Goal: Task Accomplishment & Management: Manage account settings

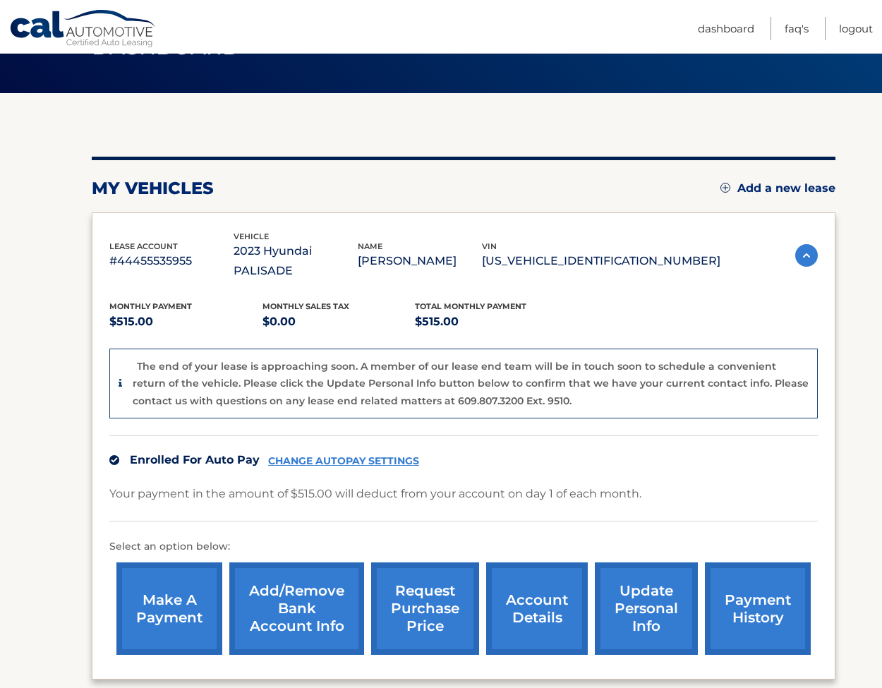
scroll to position [170, 0]
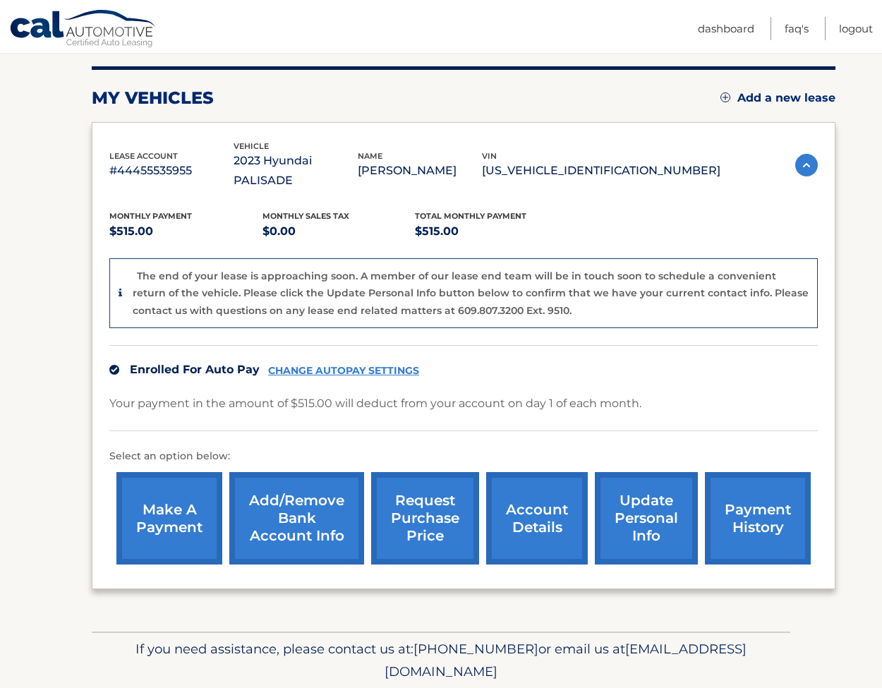
click at [425, 513] on link "request purchase price" at bounding box center [425, 518] width 108 height 92
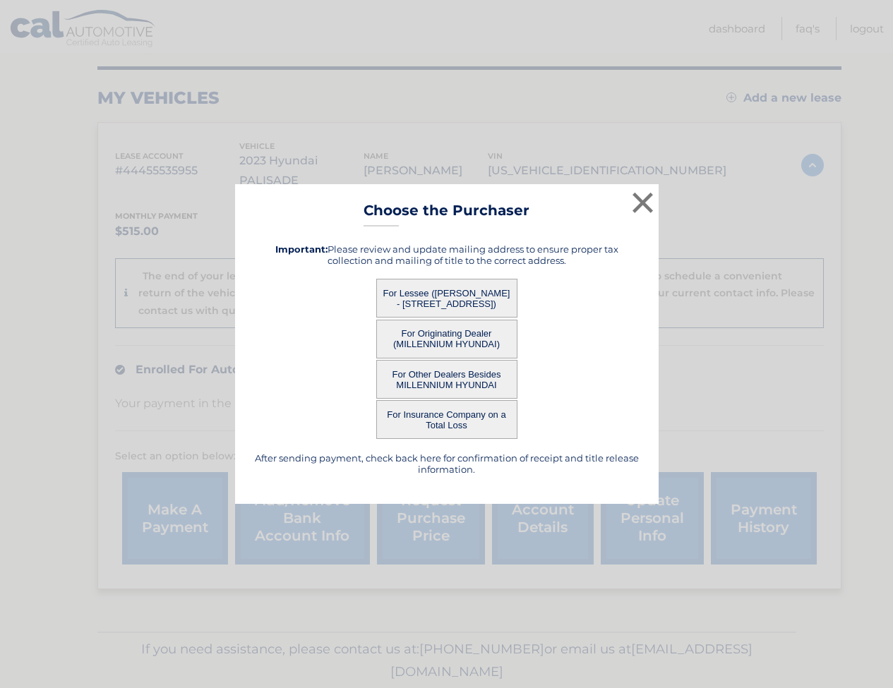
click at [468, 299] on button "For Lessee ([PERSON_NAME] - [STREET_ADDRESS])" at bounding box center [446, 298] width 141 height 39
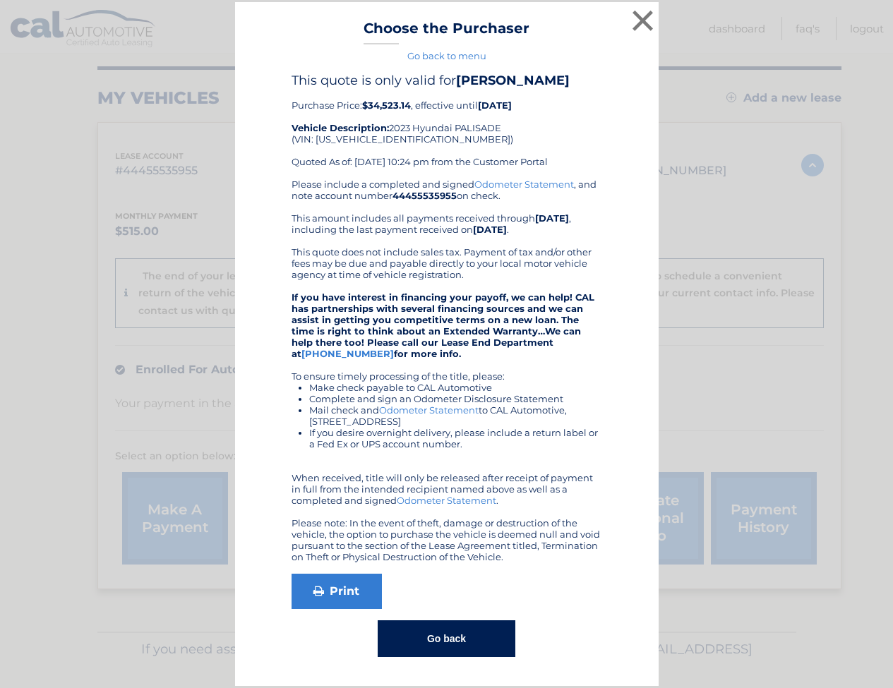
drag, startPoint x: 414, startPoint y: 102, endPoint x: 362, endPoint y: 102, distance: 52.2
click at [362, 102] on div "This quote is only valid for [PERSON_NAME] Purchase Price: $34,523.14 , effecti…" at bounding box center [447, 126] width 311 height 106
click at [648, 35] on button "×" at bounding box center [643, 20] width 28 height 28
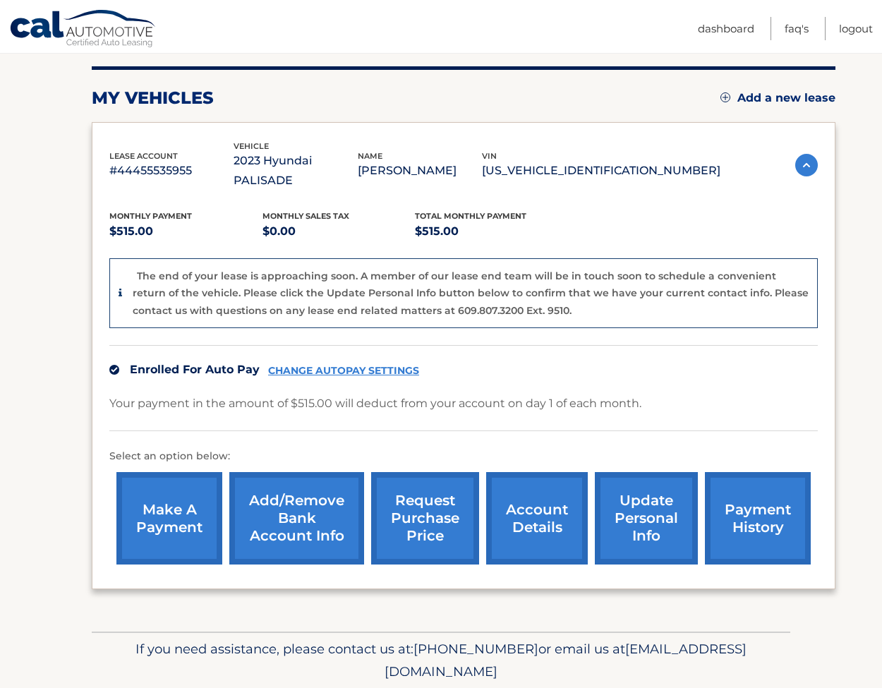
click at [654, 503] on link "update personal info" at bounding box center [646, 518] width 103 height 92
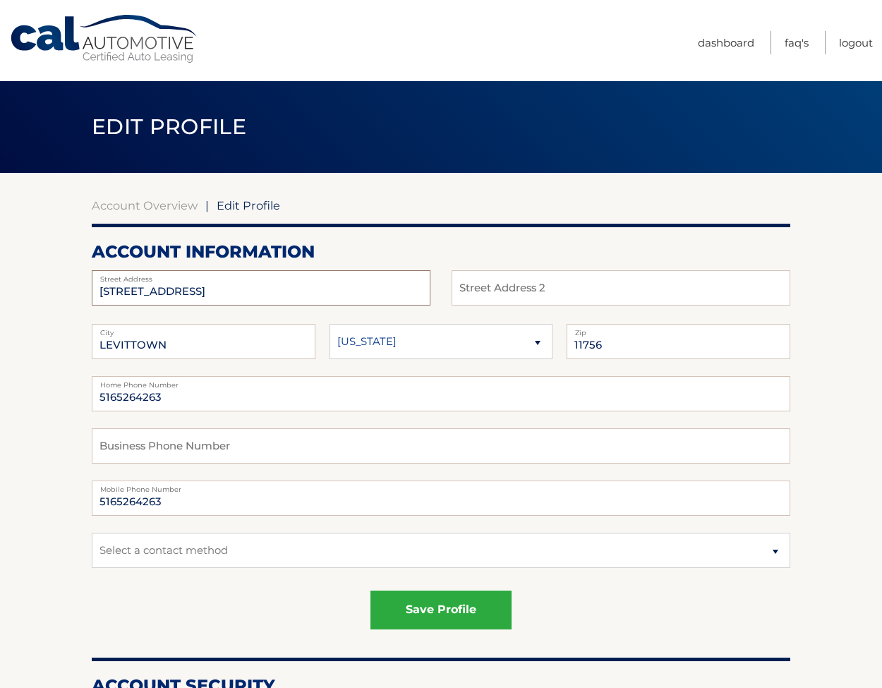
drag, startPoint x: 286, startPoint y: 286, endPoint x: 61, endPoint y: 265, distance: 226.1
type input "260 [PERSON_NAME] N"
type input "Hilton"
type input "14468"
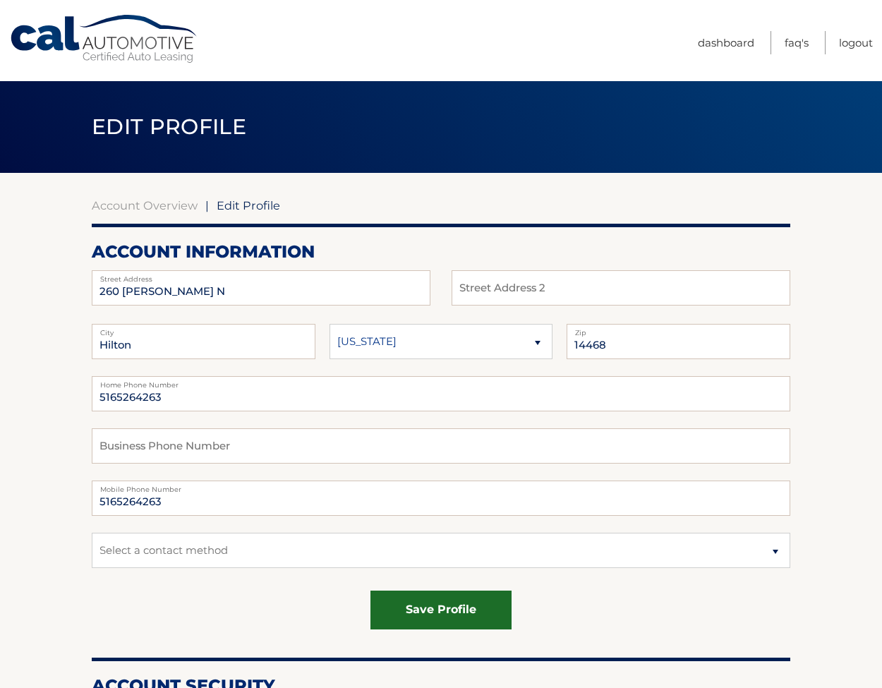
click at [442, 614] on button "save profile" at bounding box center [441, 610] width 141 height 39
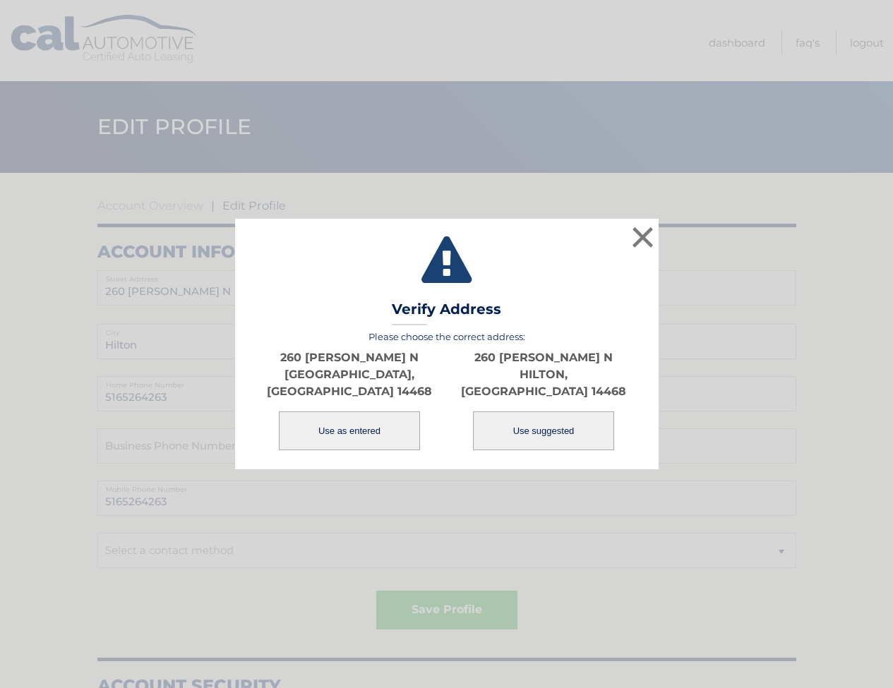
click at [537, 420] on button "Use suggested" at bounding box center [543, 430] width 141 height 39
type input "260 HASKINS LN N"
type input "HILTON"
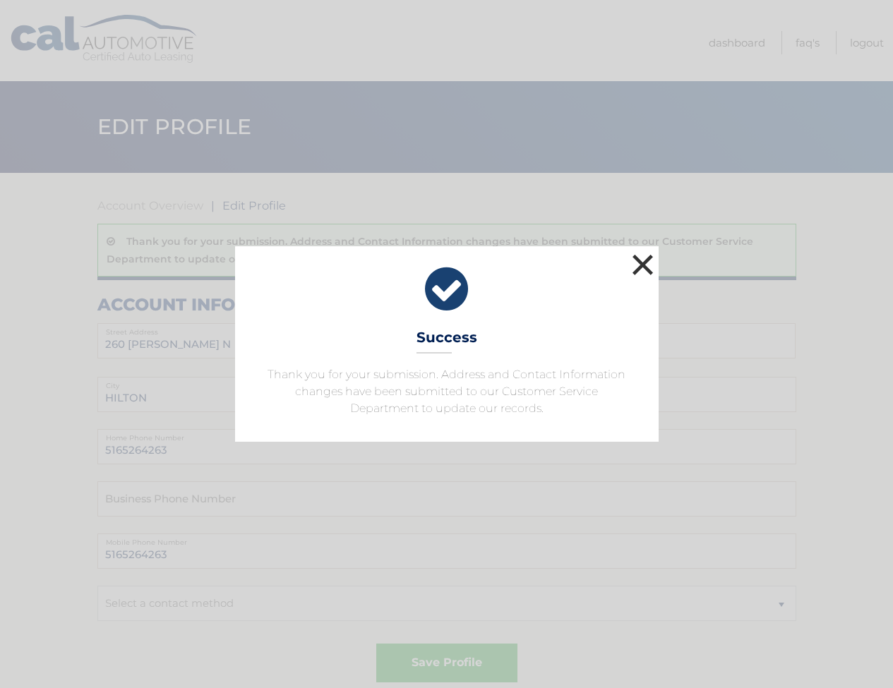
click at [639, 267] on button "×" at bounding box center [643, 265] width 28 height 28
